Goal: Transaction & Acquisition: Purchase product/service

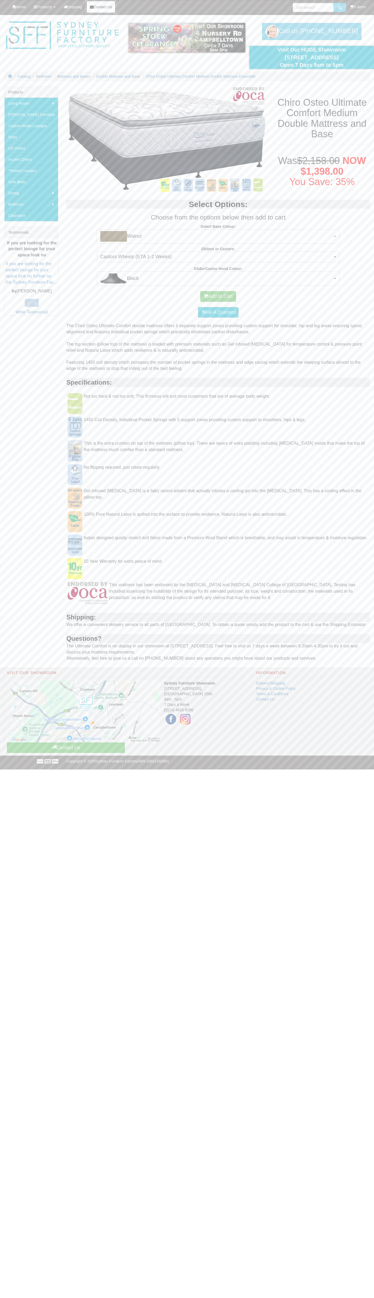
click at [105, 7] on span "Contact Us" at bounding box center [102, 7] width 18 height 4
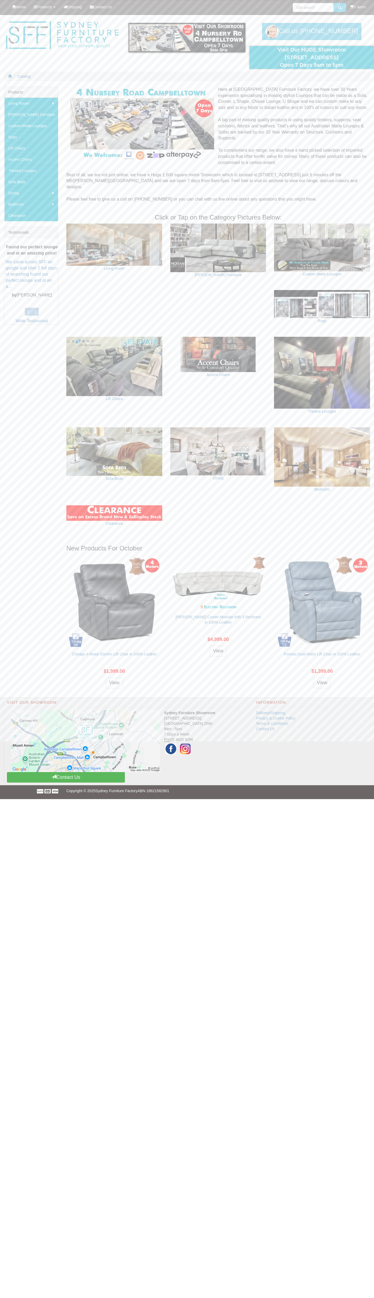
click at [237, 40] on link "Next" at bounding box center [237, 40] width 8 height 8
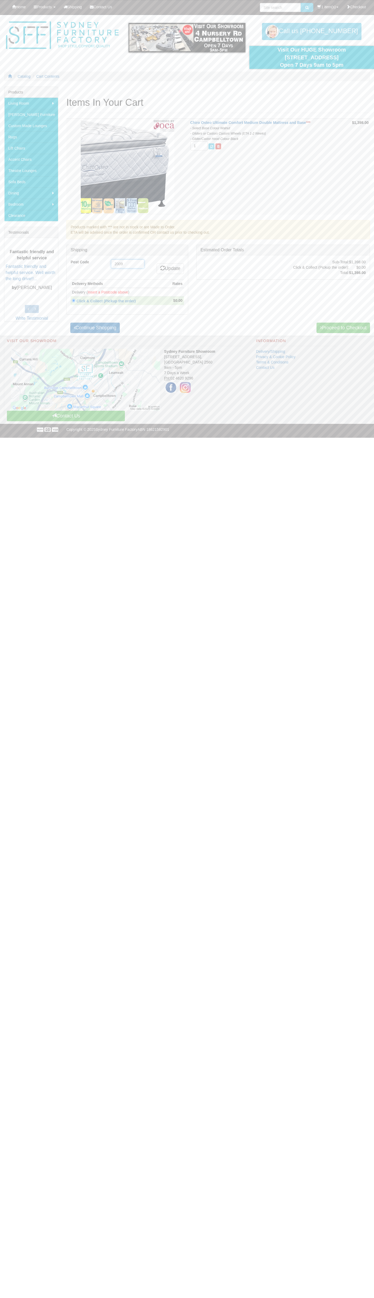
click at [128, 264] on input "2009" at bounding box center [127, 263] width 33 height 9
type input "2009"
click at [169, 269] on link "Update" at bounding box center [169, 268] width 27 height 11
click at [74, 292] on input "radio" at bounding box center [73, 291] width 3 height 3
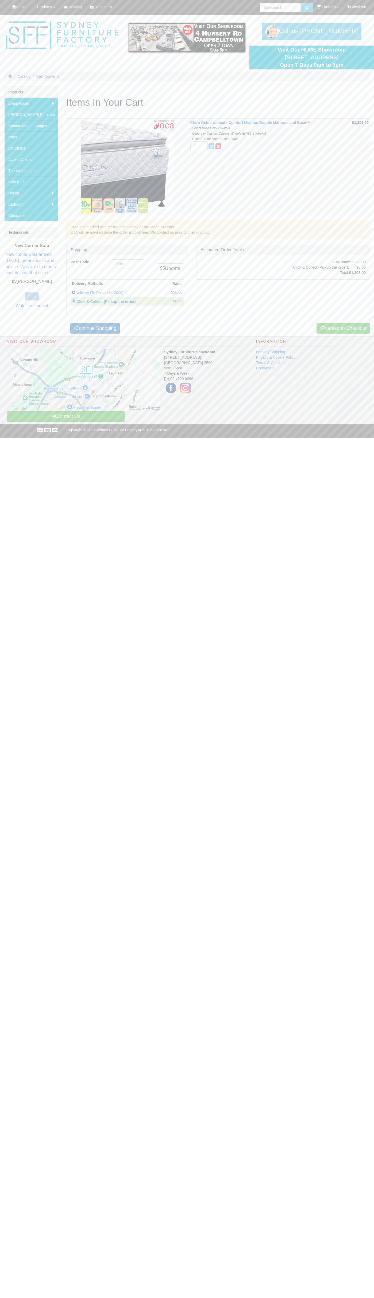
click at [74, 292] on input "radio" at bounding box center [73, 291] width 3 height 3
click at [117, 292] on link "Delivery (To Postcode: 2009)" at bounding box center [99, 292] width 48 height 4
click at [123, 292] on link "Delivery (To Postcode: 2009)" at bounding box center [99, 292] width 48 height 4
click at [342, 328] on link "Proceed to Checkout" at bounding box center [342, 328] width 53 height 11
